Goal: Information Seeking & Learning: Find contact information

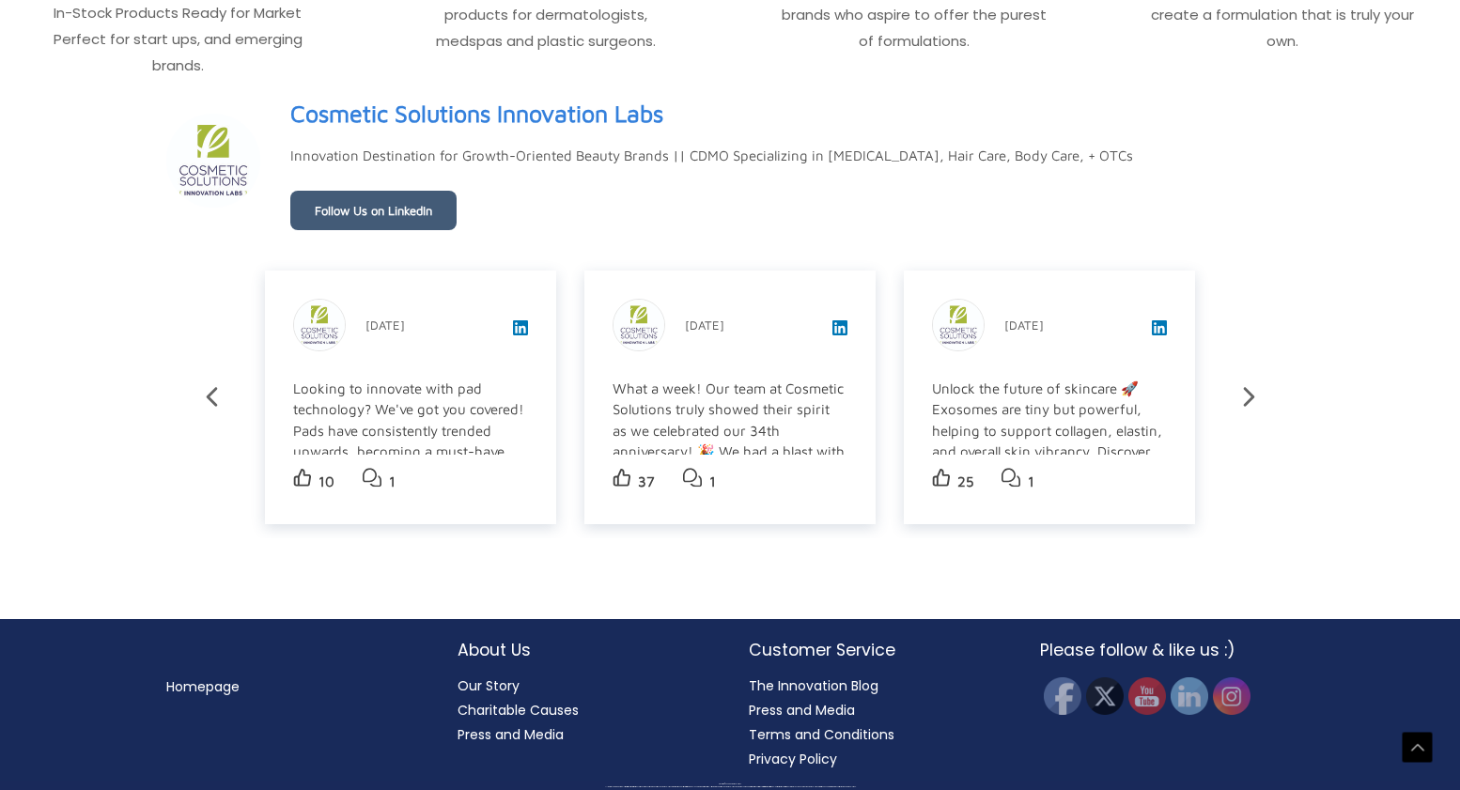
scroll to position [3251, 0]
click at [1239, 694] on img at bounding box center [1231, 696] width 41 height 41
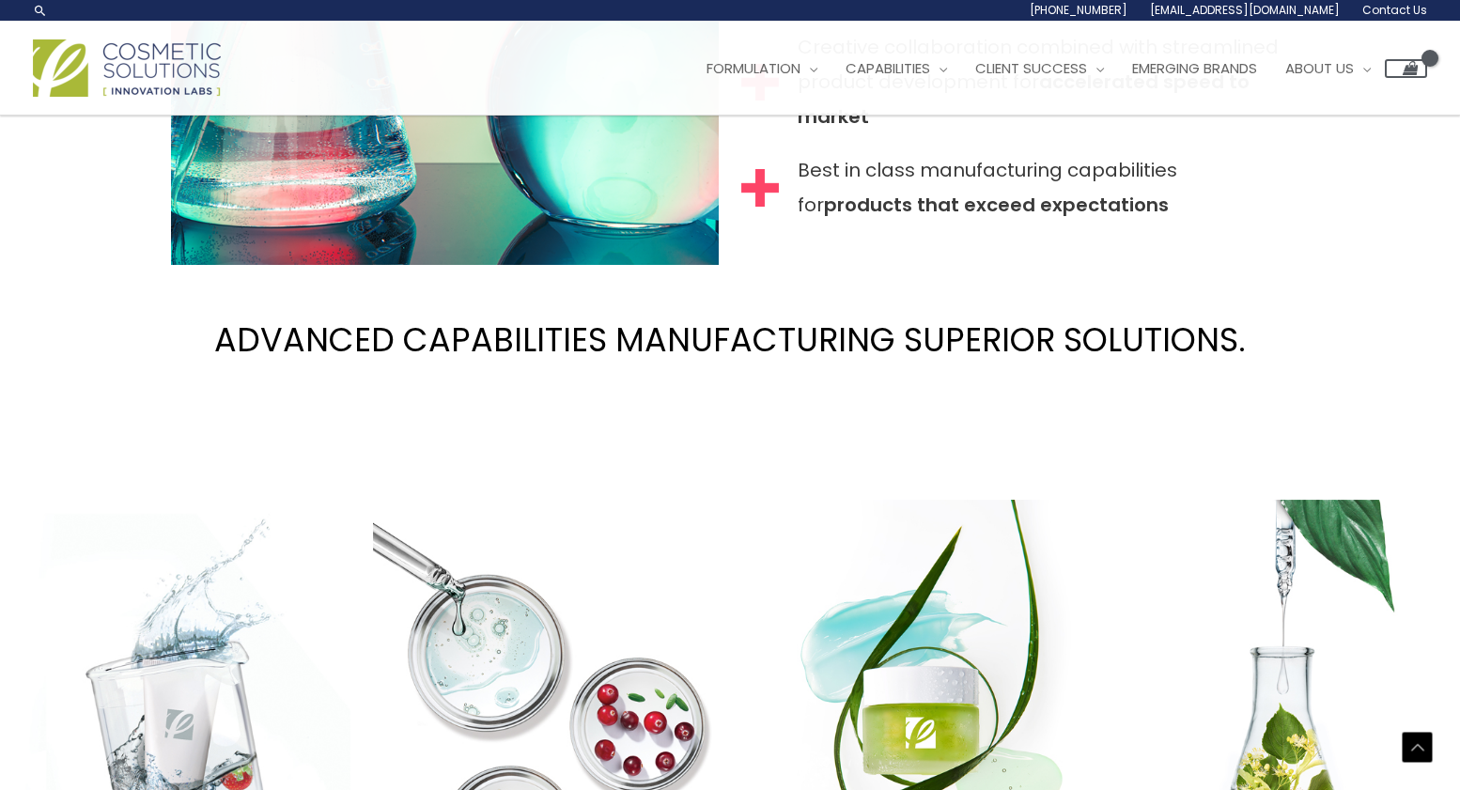
scroll to position [2079, 0]
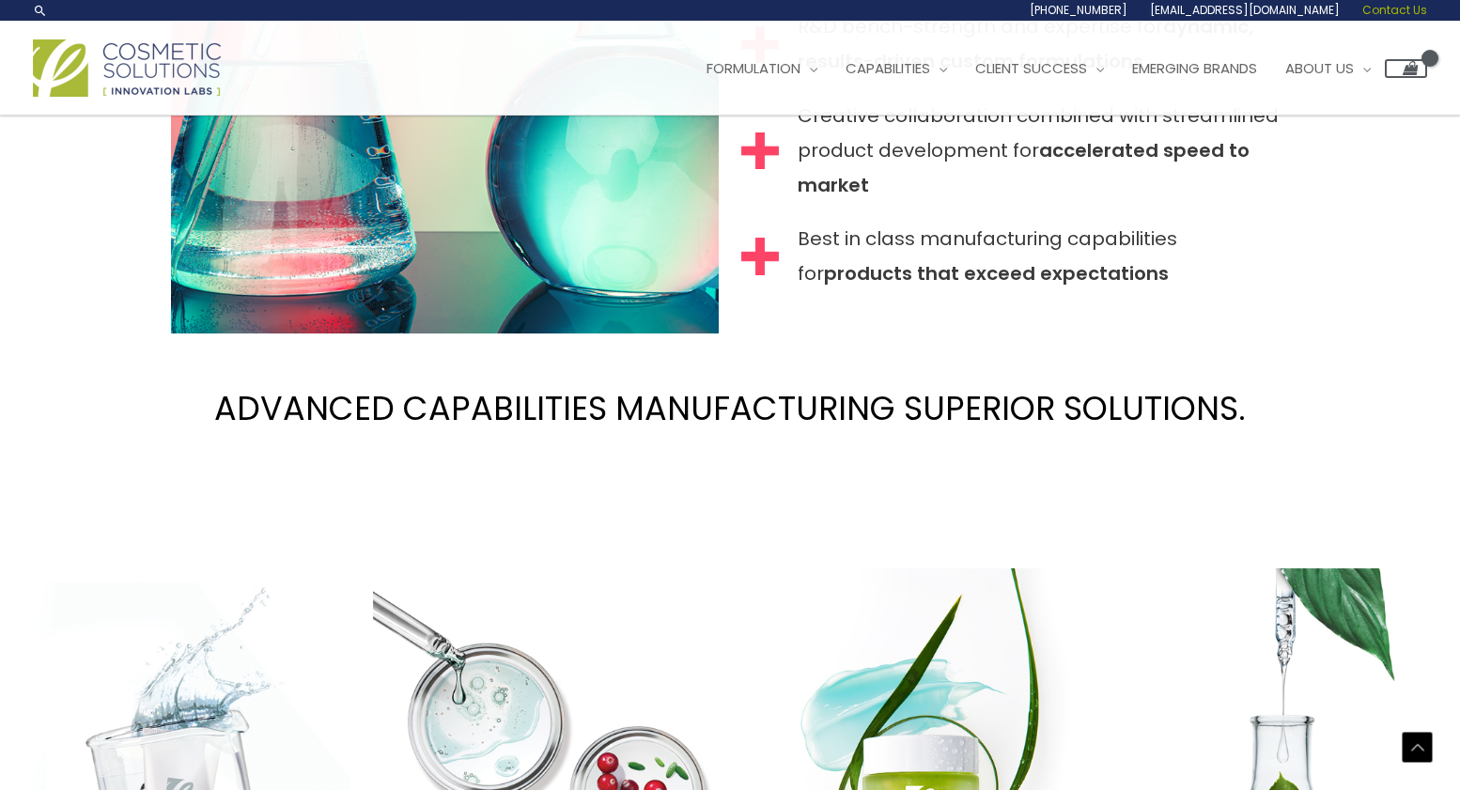
click at [1404, 8] on span "Contact Us" at bounding box center [1394, 10] width 65 height 16
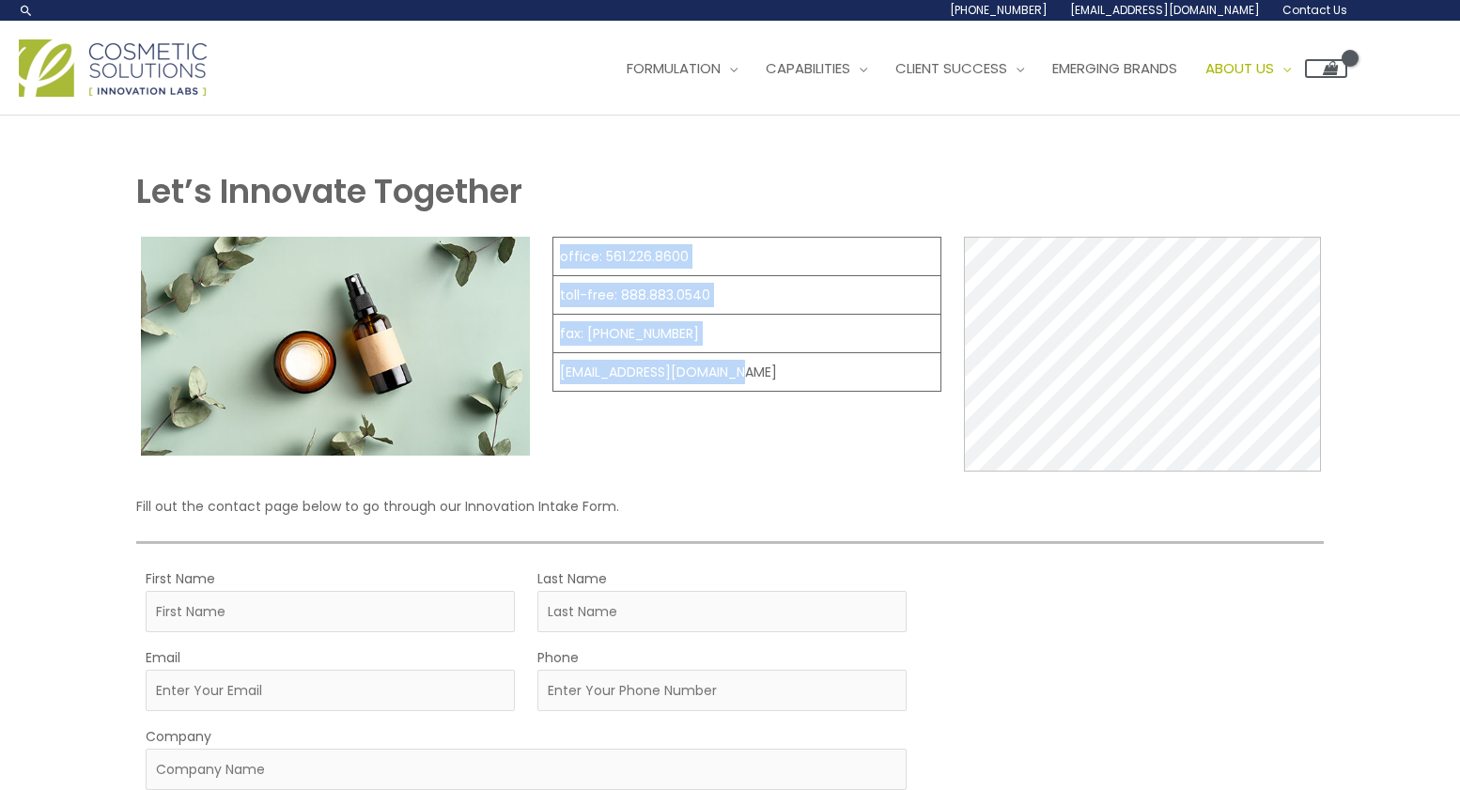
drag, startPoint x: 736, startPoint y: 378, endPoint x: 550, endPoint y: 250, distance: 225.7
click at [552, 250] on table "office: 561.226.8600 toll-free: 888.883.0540 fax: 561.226.8700 info@naturalskin…" at bounding box center [746, 314] width 389 height 155
click at [744, 330] on td "fax: 561.226.8700" at bounding box center [746, 334] width 388 height 39
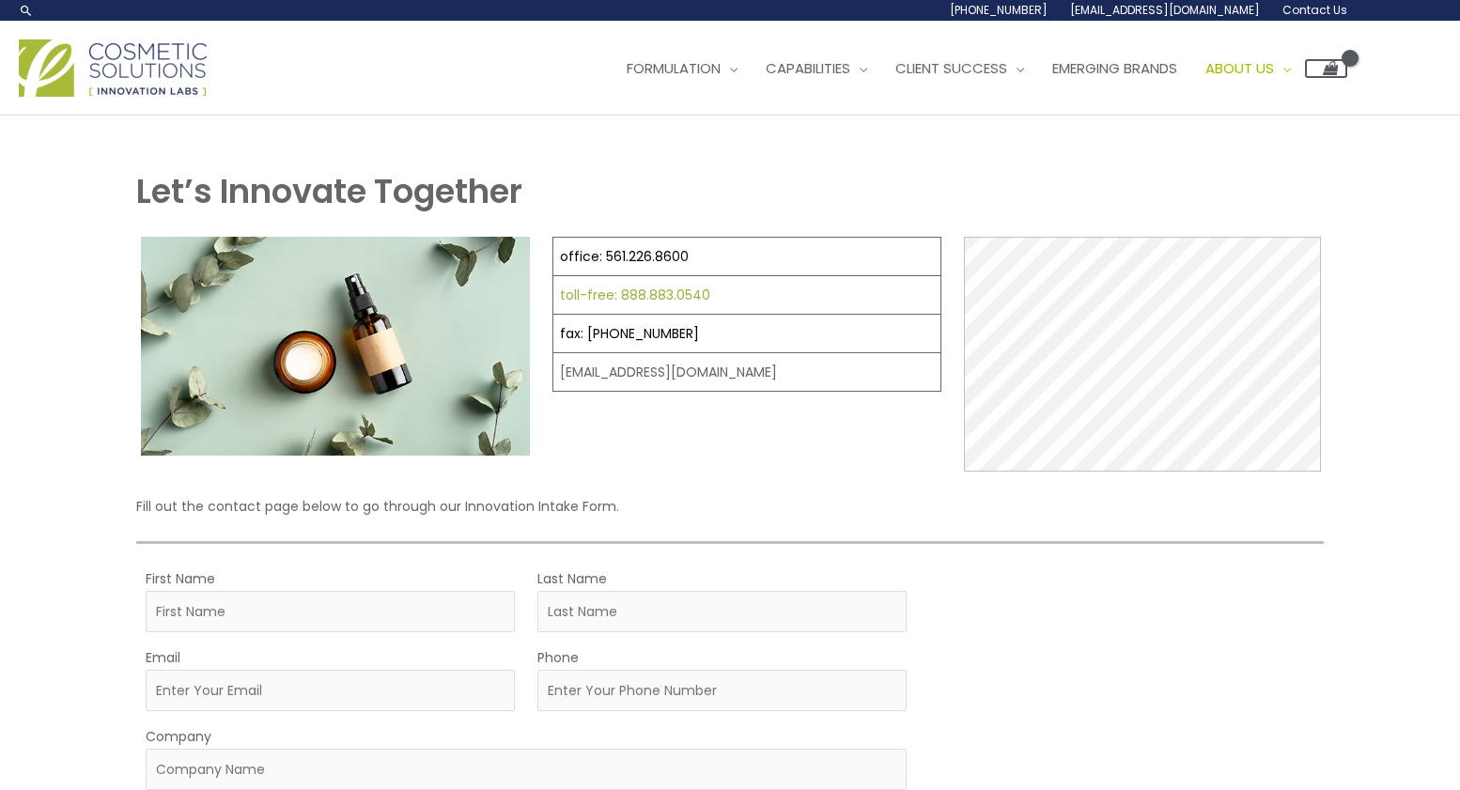
click at [648, 303] on link "toll-free: 888.883.0540" at bounding box center [635, 295] width 150 height 19
drag, startPoint x: 745, startPoint y: 371, endPoint x: 556, endPoint y: 367, distance: 188.9
click at [556, 367] on td "[EMAIL_ADDRESS][DOMAIN_NAME]" at bounding box center [746, 372] width 388 height 39
copy td "[EMAIL_ADDRESS][DOMAIN_NAME]"
